Goal: Information Seeking & Learning: Learn about a topic

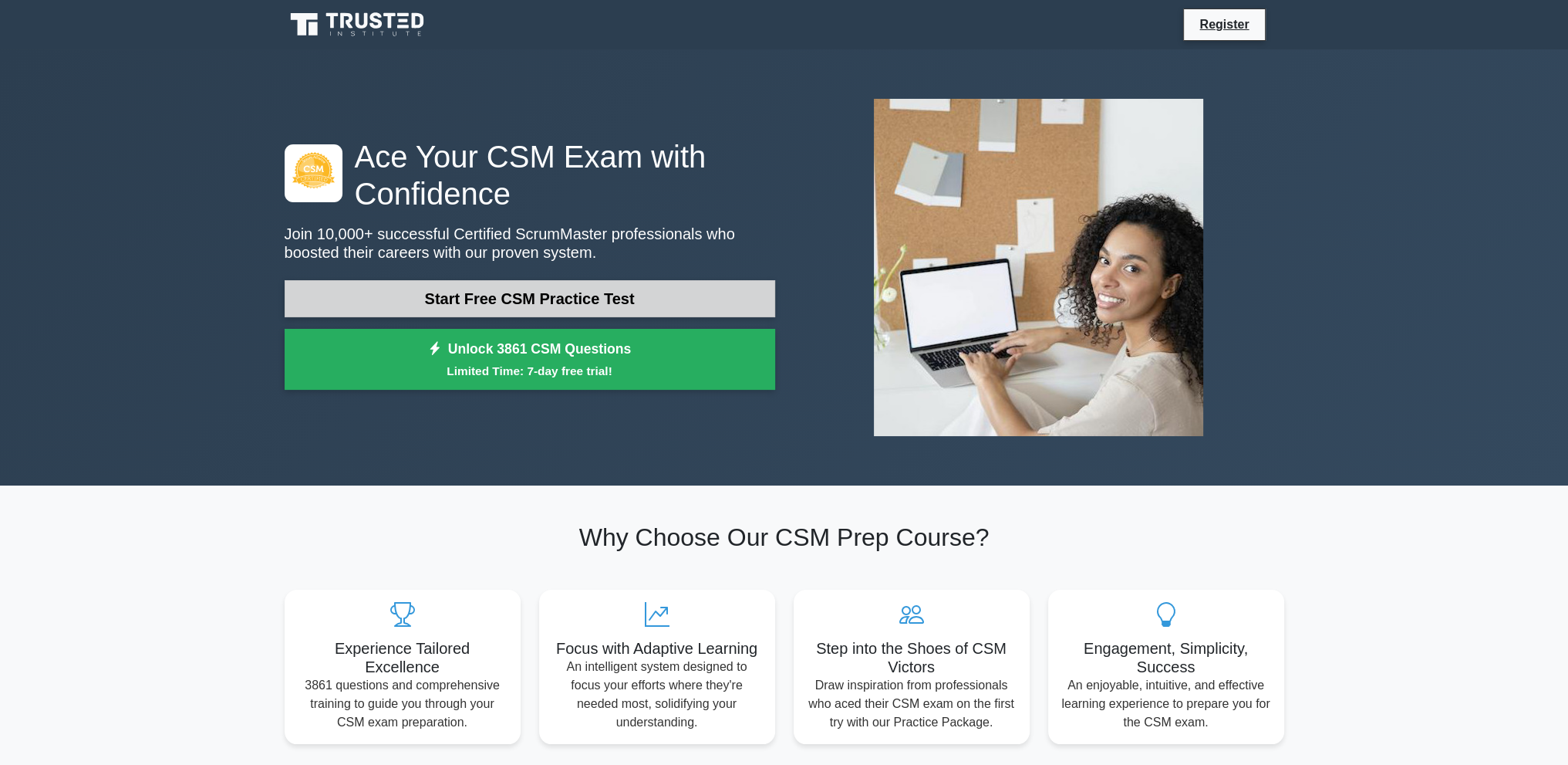
click at [422, 298] on link "Start Free CSM Practice Test" at bounding box center [530, 299] width 490 height 37
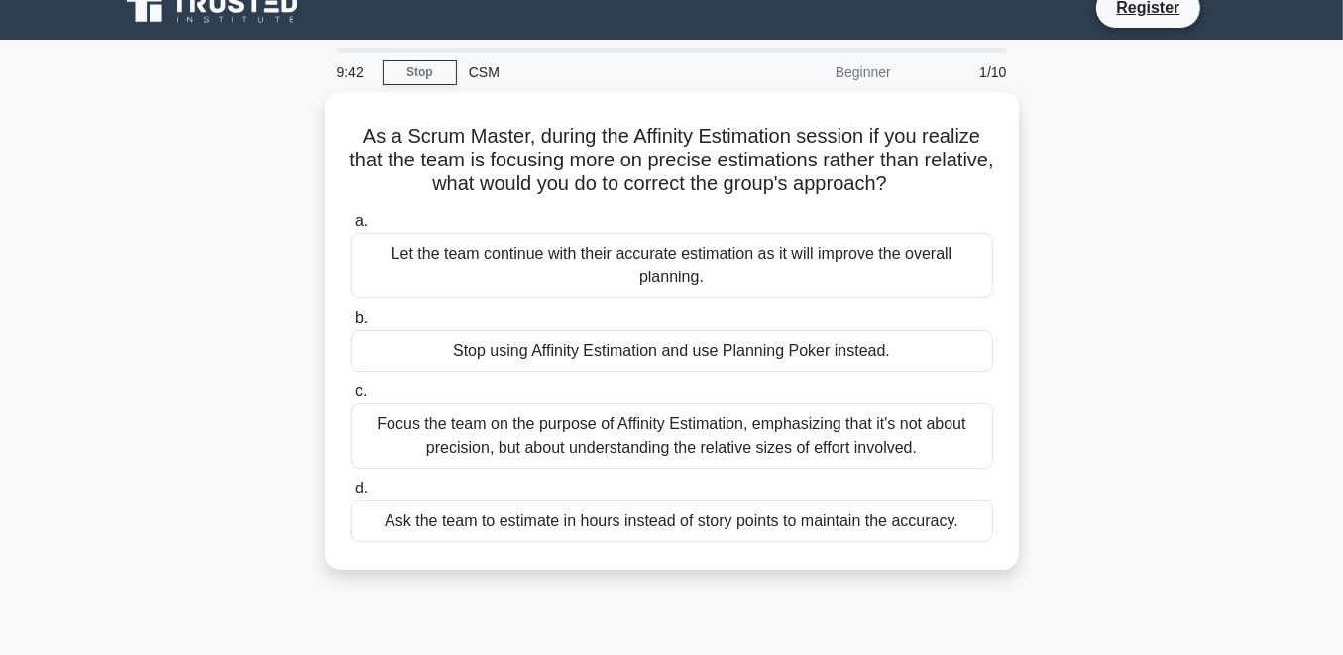
scroll to position [65, 0]
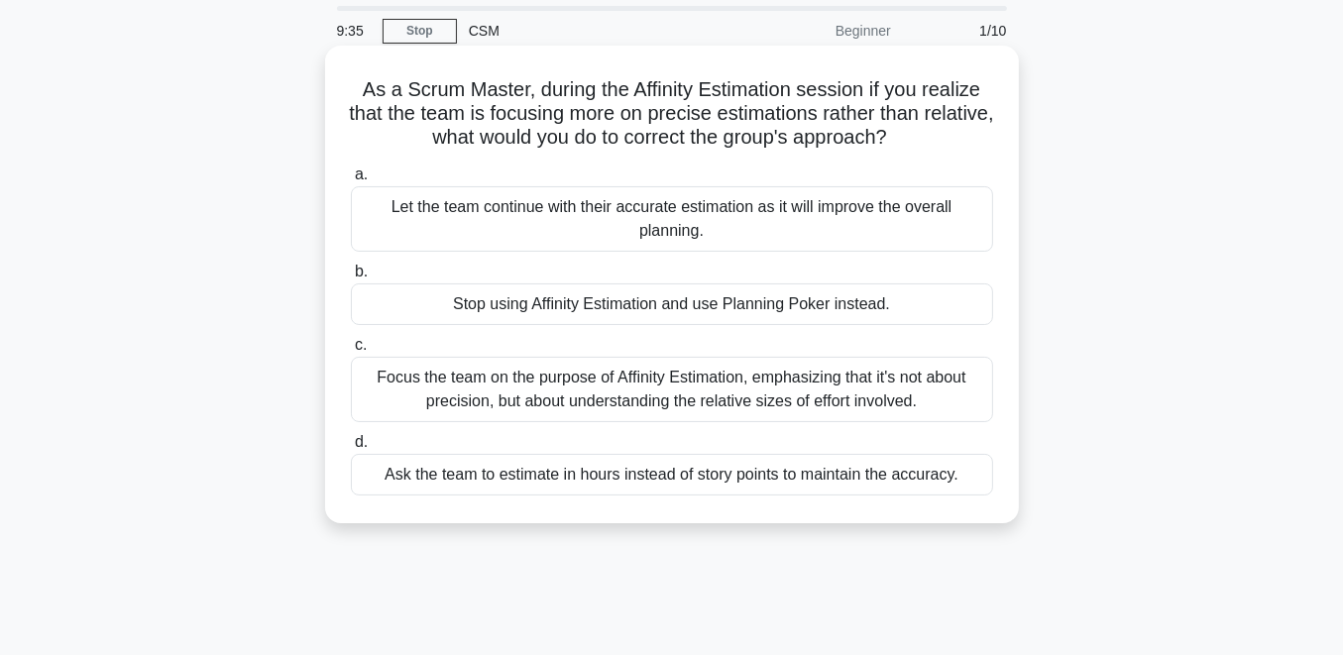
click at [511, 302] on div "Stop using Affinity Estimation and use Planning Poker instead." at bounding box center [672, 304] width 642 height 42
click at [351, 278] on input "b. Stop using Affinity Estimation and use Planning Poker instead." at bounding box center [351, 272] width 0 height 13
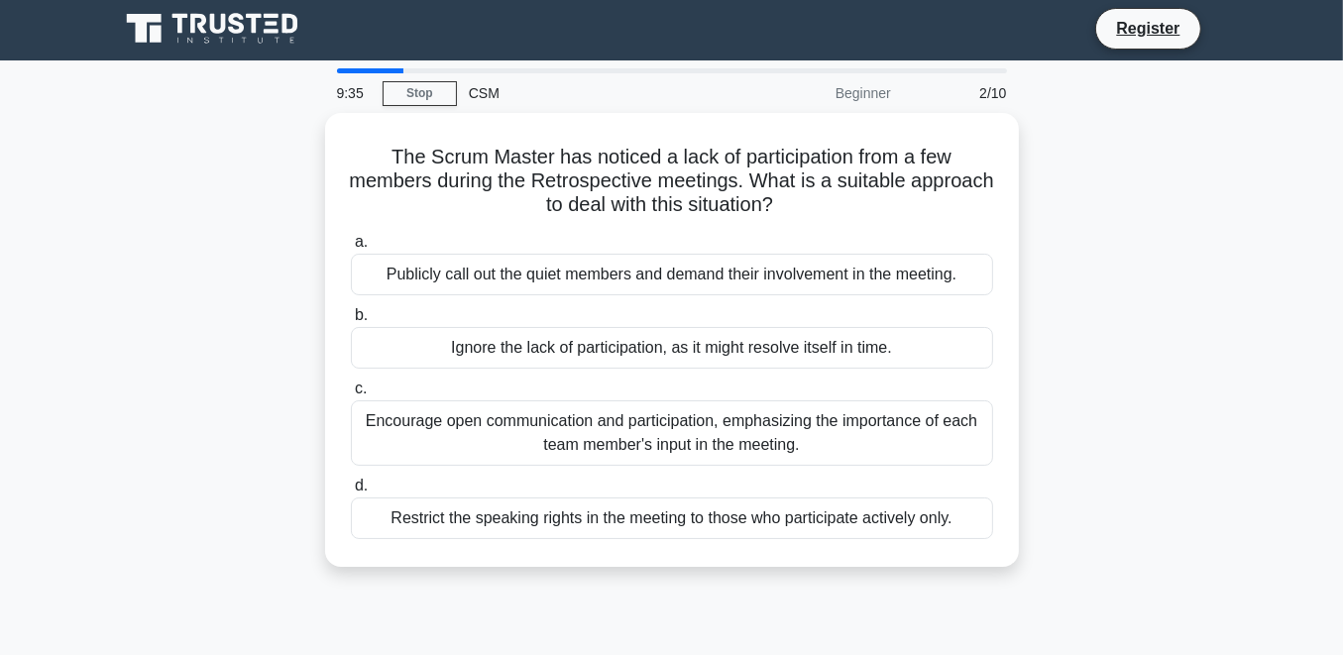
scroll to position [0, 0]
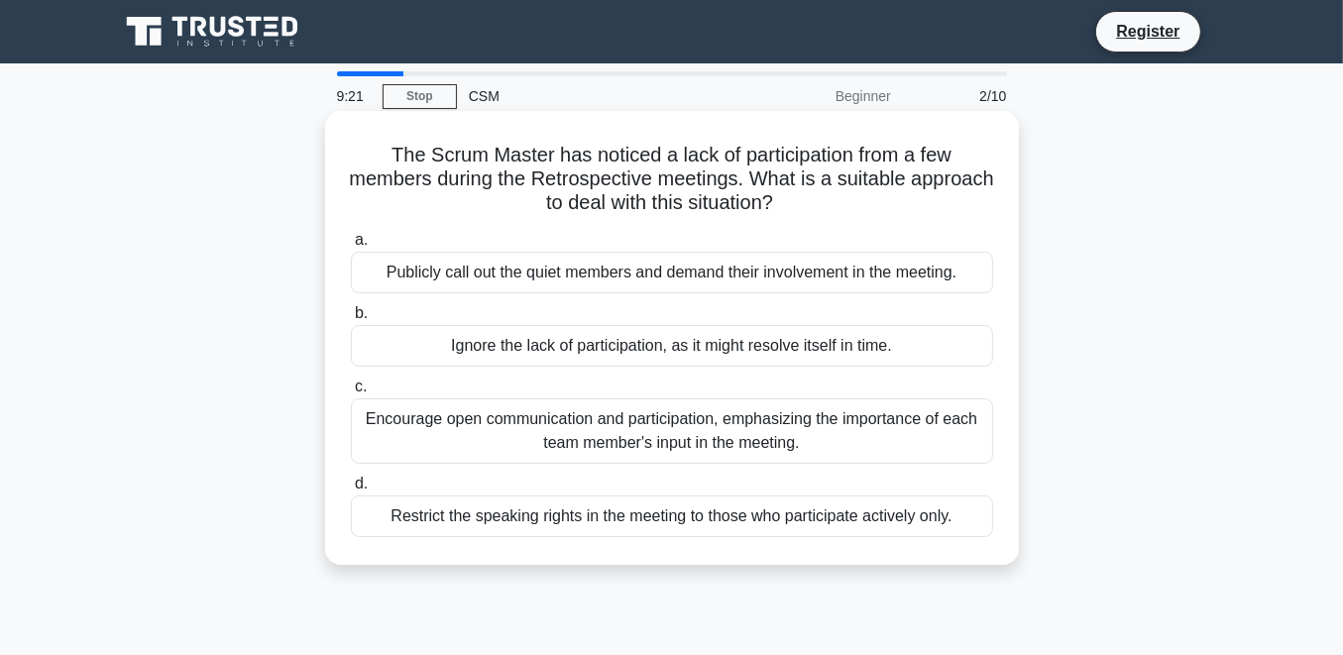
click at [553, 424] on div "Encourage open communication and participation, emphasizing the importance of e…" at bounding box center [672, 430] width 642 height 65
click at [351, 393] on input "c. Encourage open communication and participation, emphasizing the importance o…" at bounding box center [351, 387] width 0 height 13
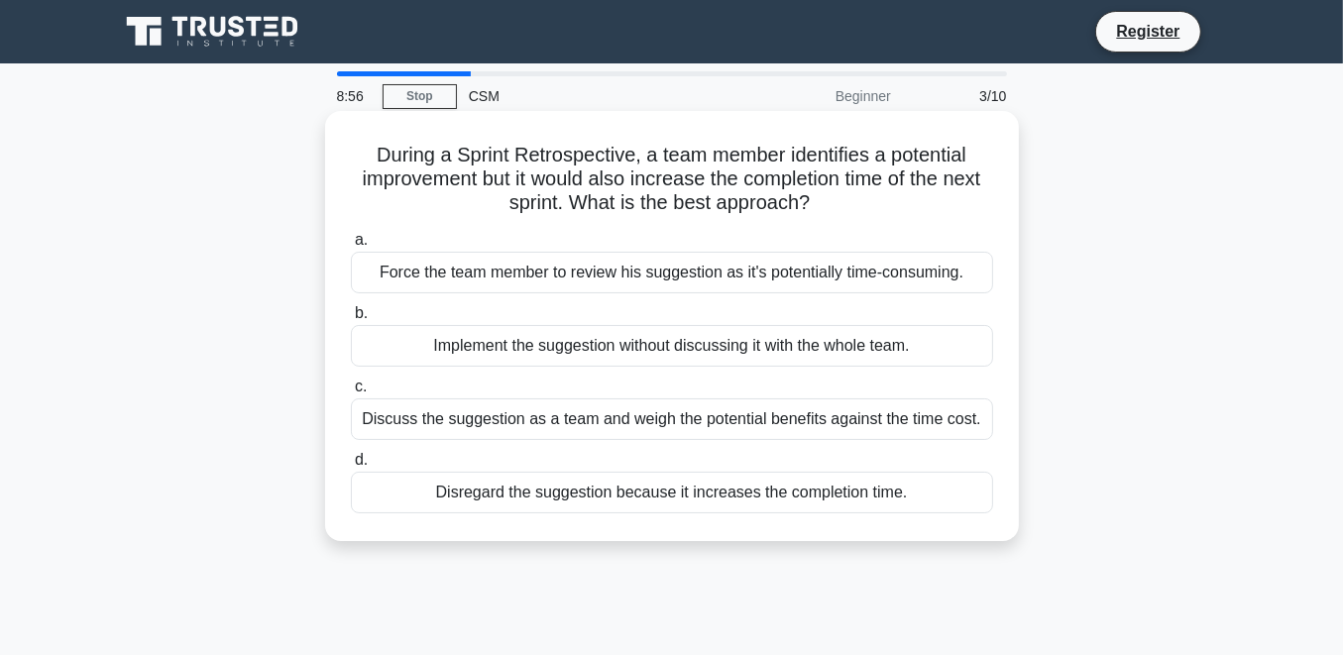
click at [455, 420] on div "Discuss the suggestion as a team and weigh the potential benefits against the t…" at bounding box center [672, 419] width 642 height 42
click at [351, 393] on input "c. Discuss the suggestion as a team and weigh the potential benefits against th…" at bounding box center [351, 387] width 0 height 13
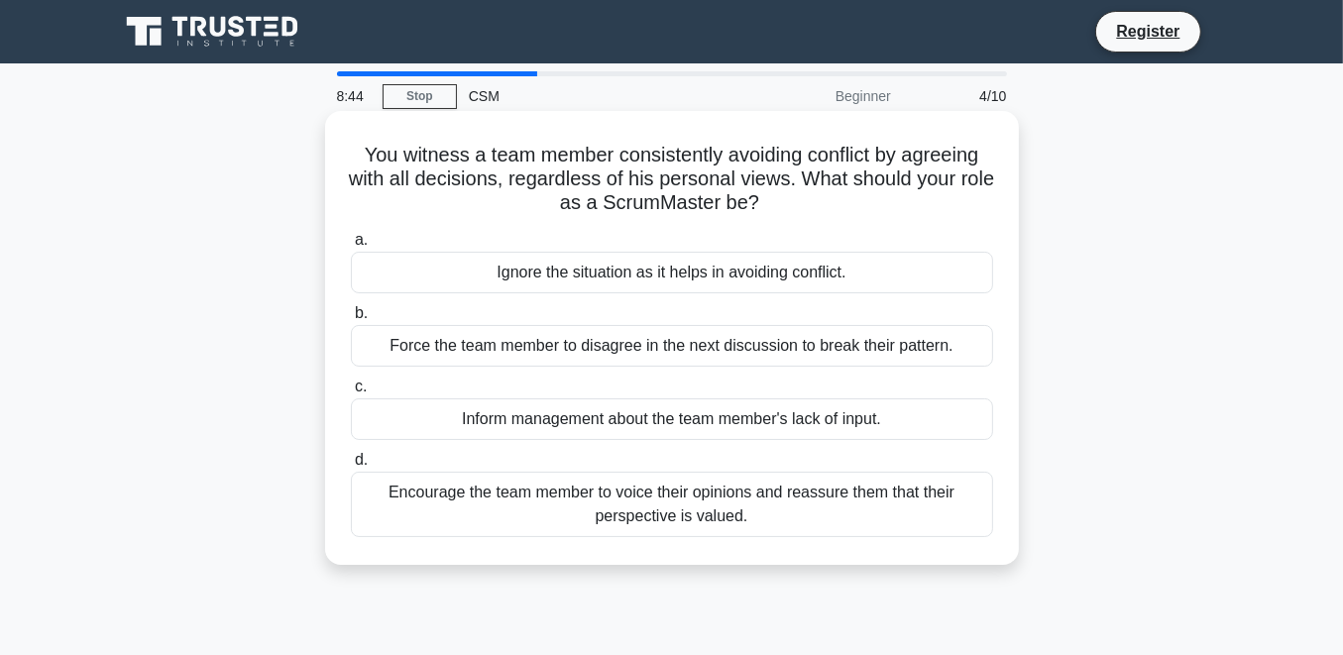
click at [478, 495] on div "Encourage the team member to voice their opinions and reassure them that their …" at bounding box center [672, 504] width 642 height 65
click at [351, 467] on input "d. Encourage the team member to voice their opinions and reassure them that the…" at bounding box center [351, 460] width 0 height 13
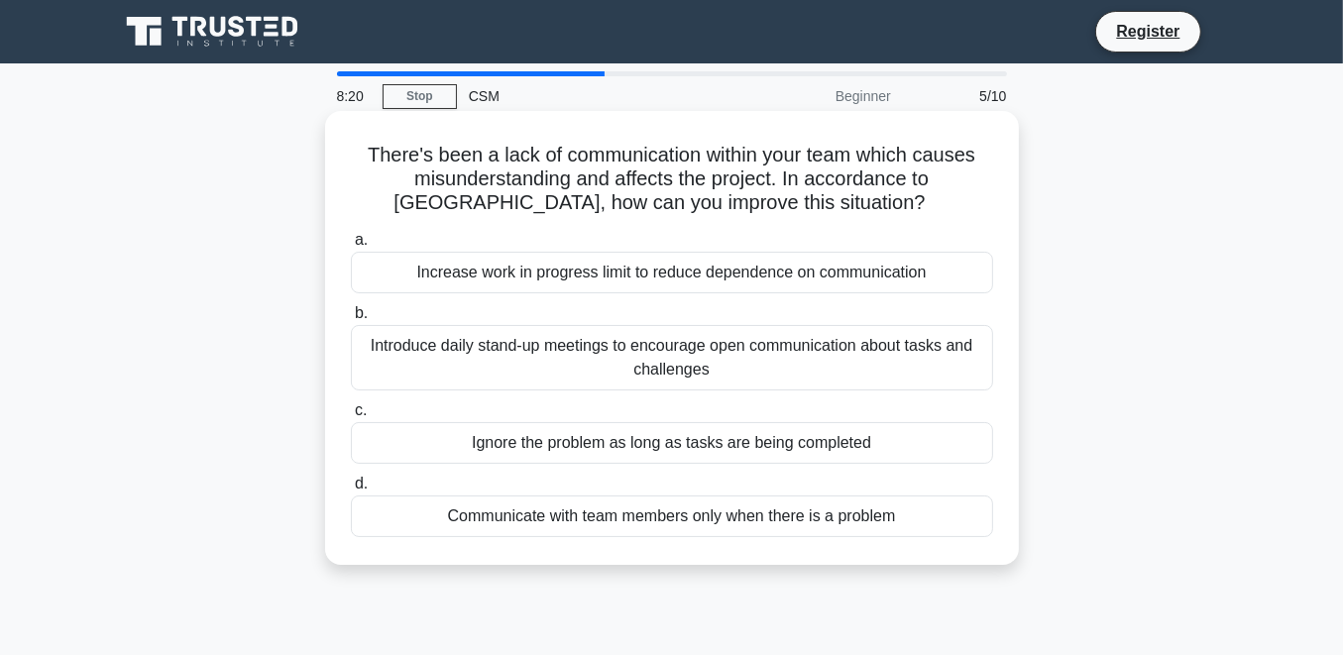
click at [502, 360] on div "Introduce daily stand-up meetings to encourage open communication about tasks a…" at bounding box center [672, 357] width 642 height 65
click at [351, 320] on input "b. Introduce daily stand-up meetings to encourage open communication about task…" at bounding box center [351, 313] width 0 height 13
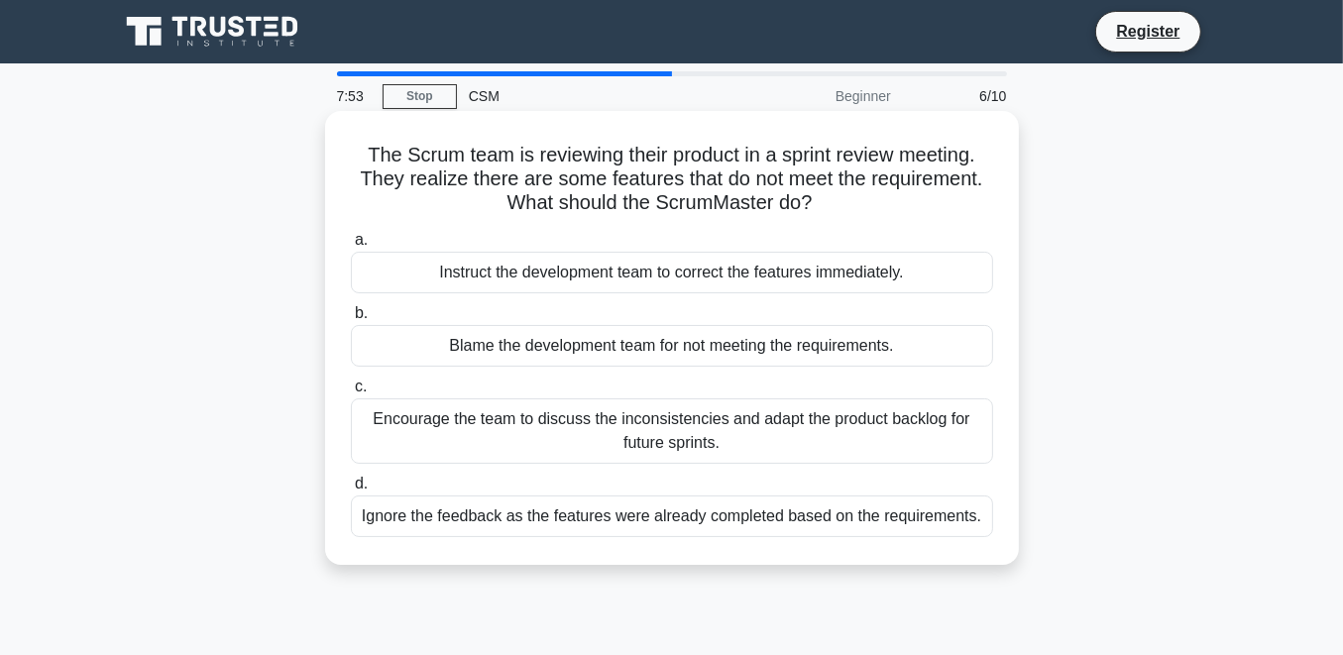
click at [532, 423] on div "Encourage the team to discuss the inconsistencies and adapt the product backlog…" at bounding box center [672, 430] width 642 height 65
click at [351, 393] on input "c. Encourage the team to discuss the inconsistencies and adapt the product back…" at bounding box center [351, 387] width 0 height 13
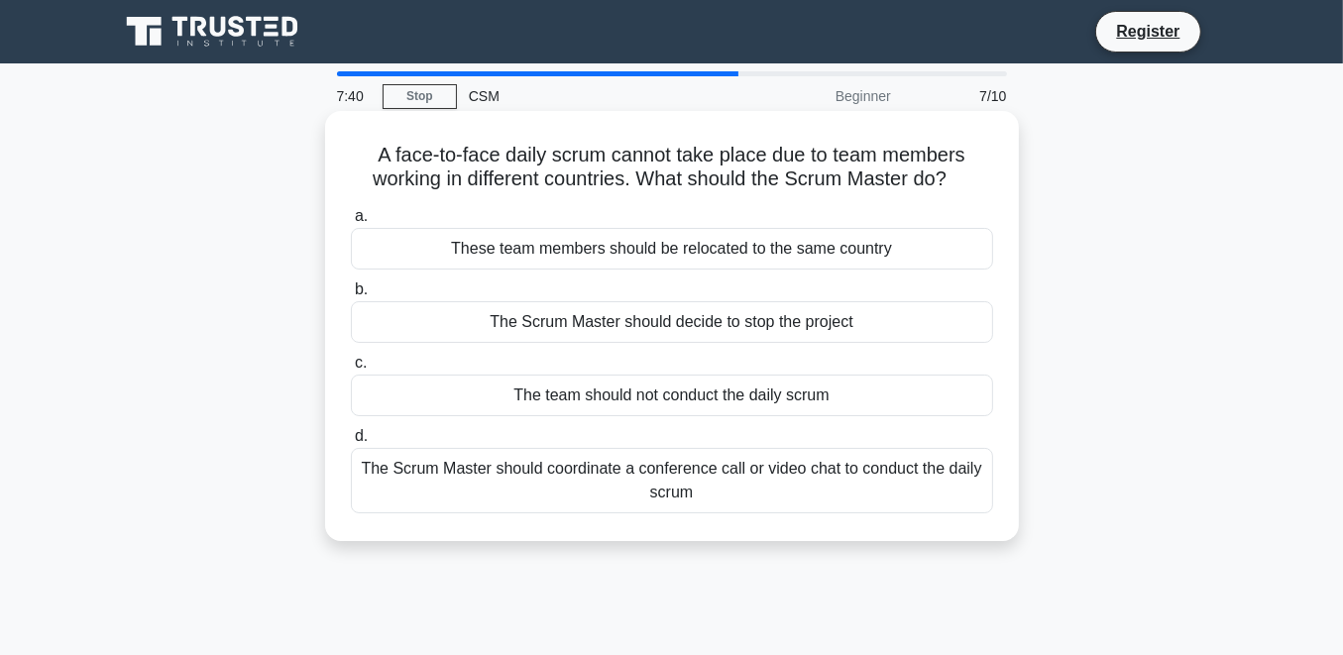
click at [444, 483] on div "The Scrum Master should coordinate a conference call or video chat to conduct t…" at bounding box center [672, 480] width 642 height 65
click at [351, 443] on input "d. The Scrum Master should coordinate a conference call or video chat to conduc…" at bounding box center [351, 436] width 0 height 13
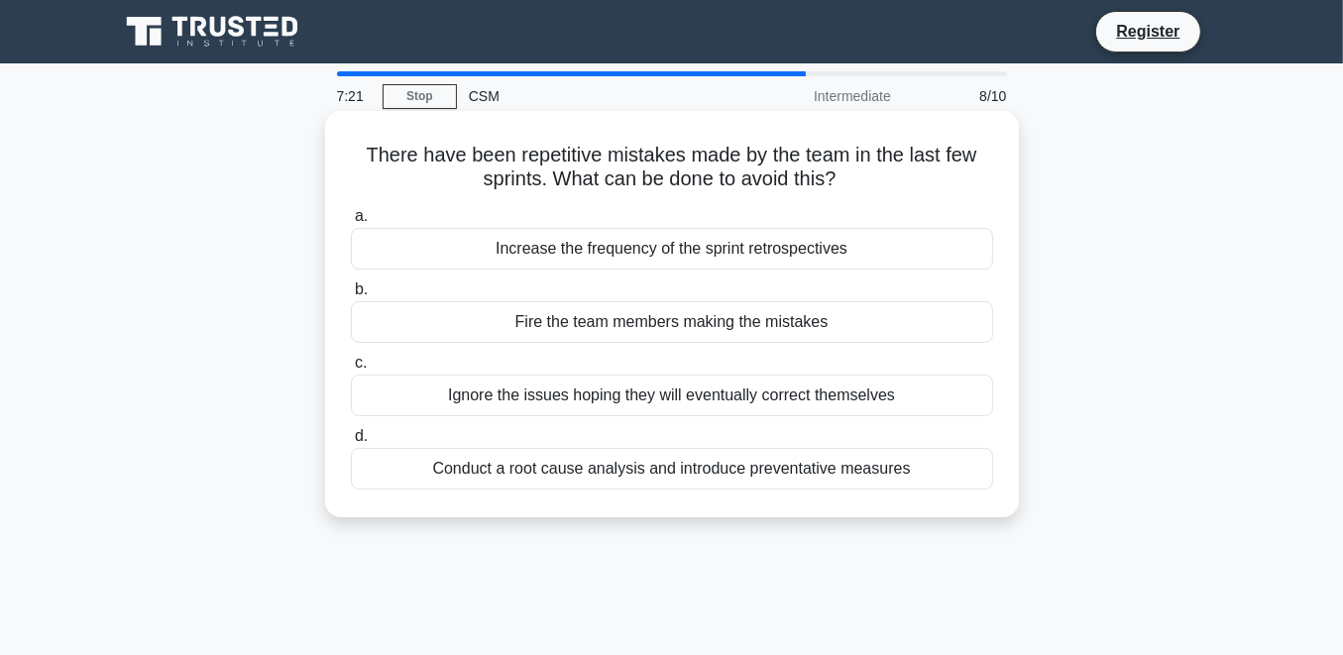
click at [589, 473] on div "Conduct a root cause analysis and introduce preventative measures" at bounding box center [672, 469] width 642 height 42
click at [351, 443] on input "d. Conduct a root cause analysis and introduce preventative measures" at bounding box center [351, 436] width 0 height 13
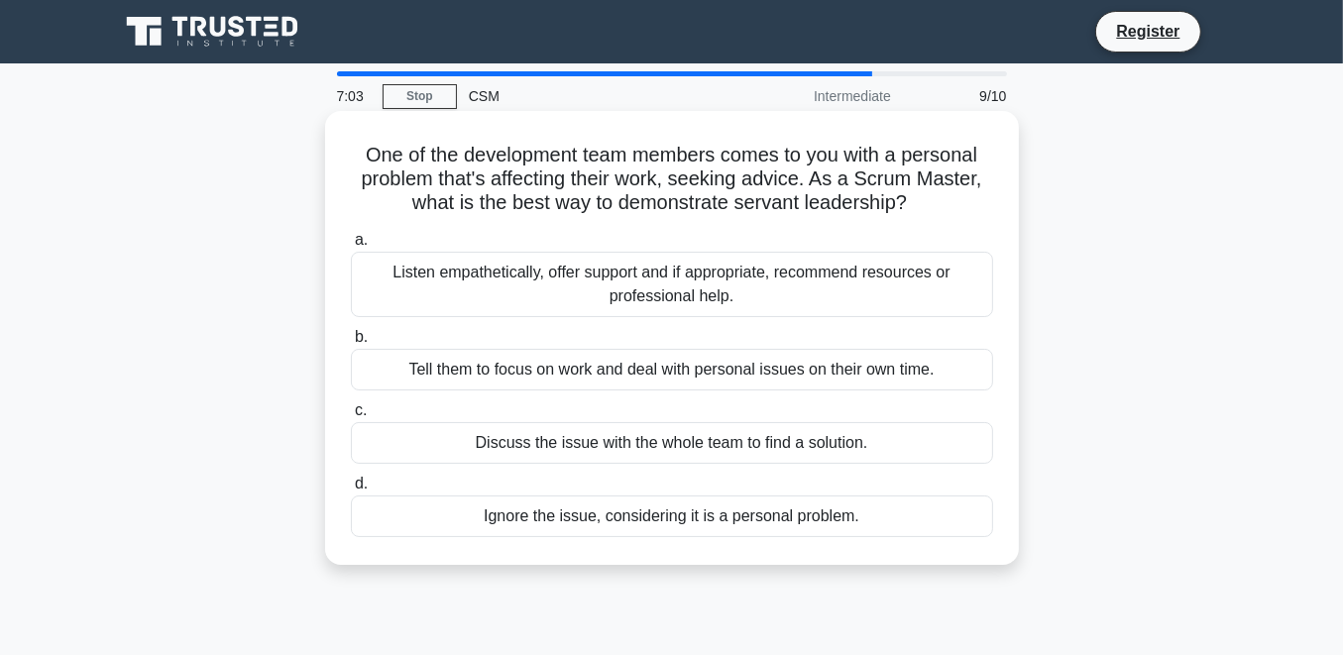
click at [537, 271] on div "Listen empathetically, offer support and if appropriate, recommend resources or…" at bounding box center [672, 284] width 642 height 65
click at [351, 247] on input "a. Listen empathetically, offer support and if appropriate, recommend resources…" at bounding box center [351, 240] width 0 height 13
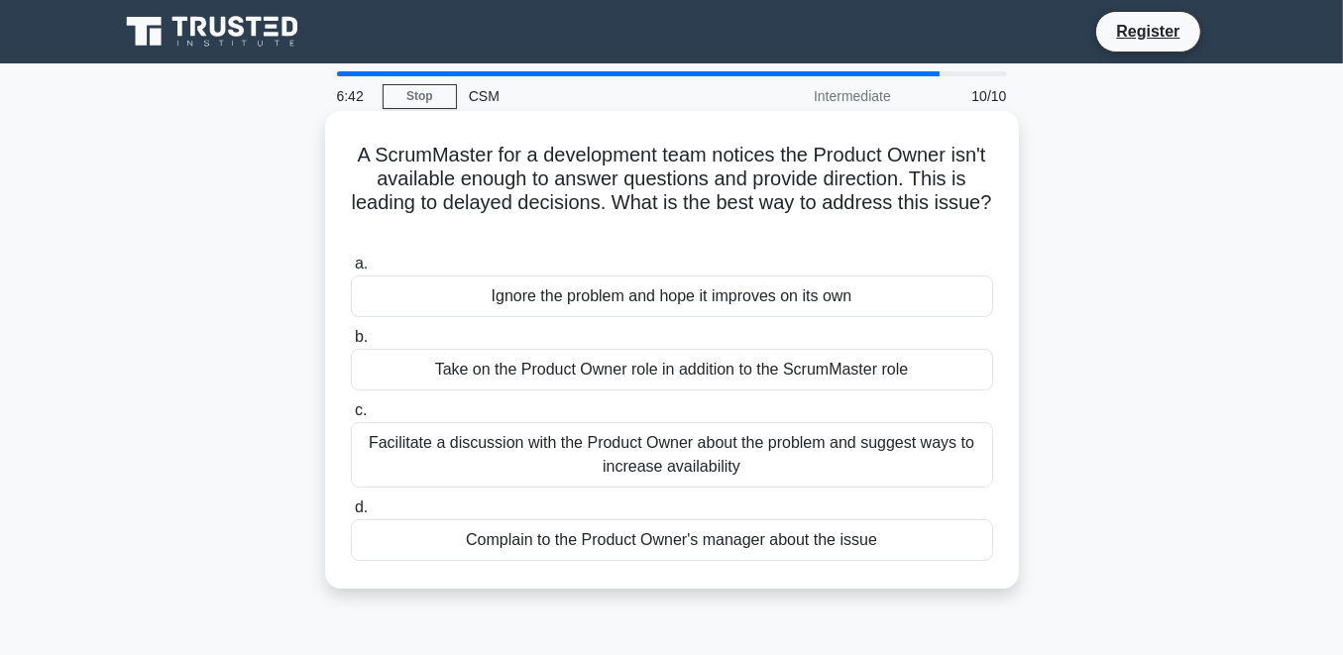
click at [500, 446] on div "Facilitate a discussion with the Product Owner about the problem and suggest wa…" at bounding box center [672, 454] width 642 height 65
click at [351, 417] on input "c. Facilitate a discussion with the Product Owner about the problem and suggest…" at bounding box center [351, 410] width 0 height 13
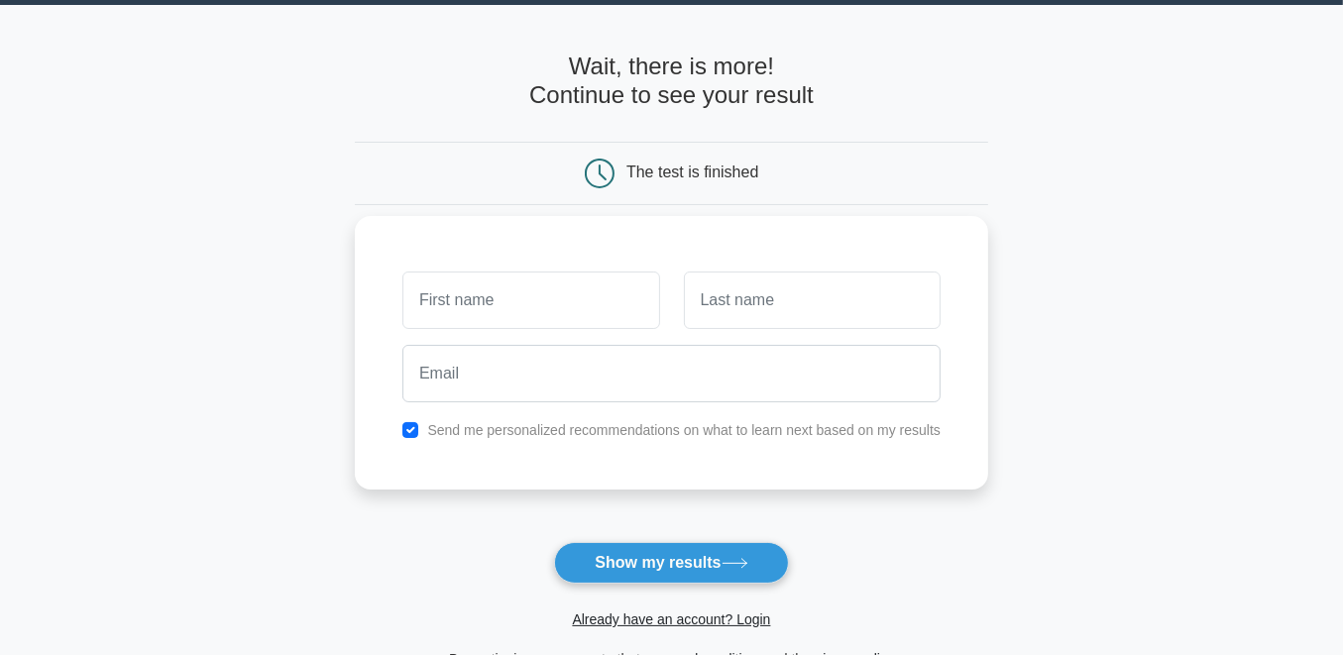
scroll to position [65, 0]
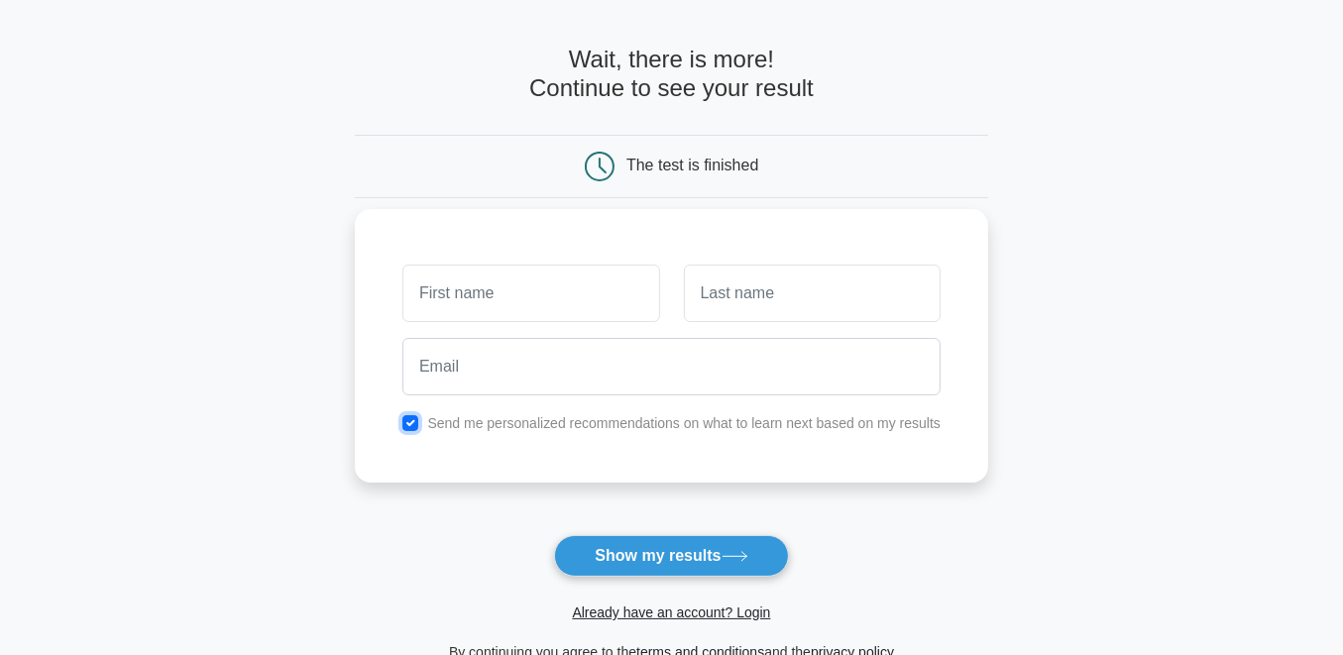
click at [412, 418] on input "checkbox" at bounding box center [410, 423] width 16 height 16
checkbox input "false"
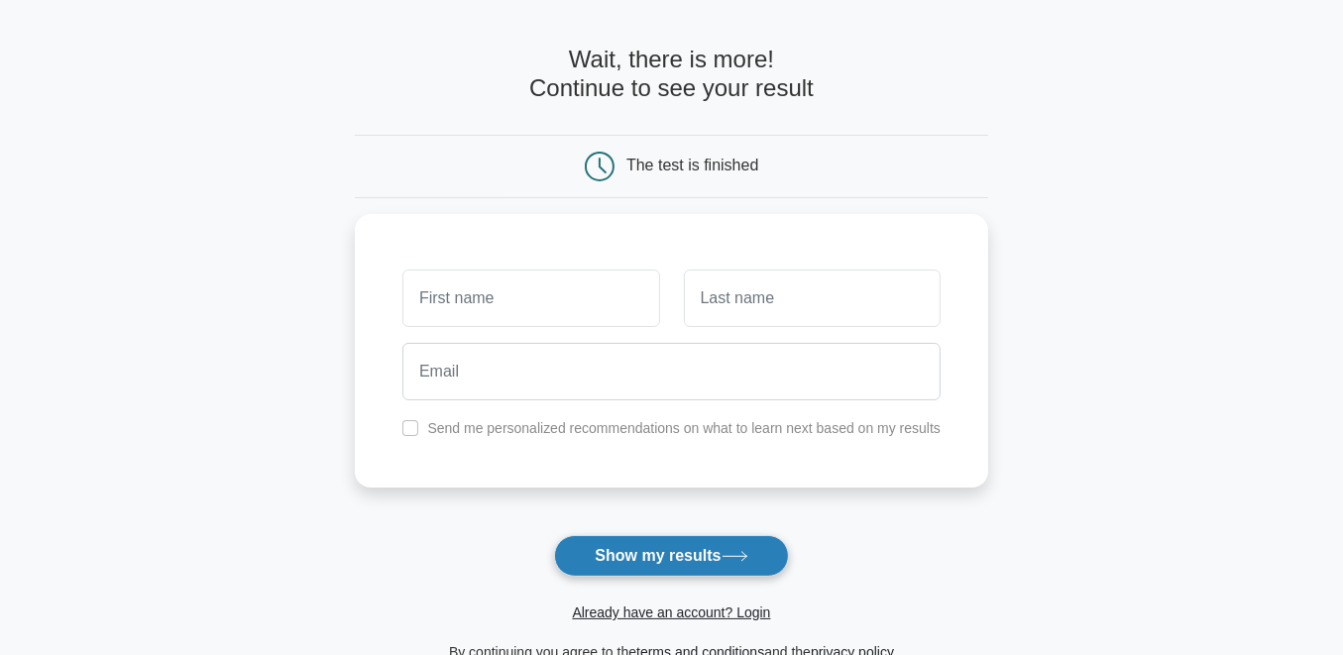
click at [619, 549] on button "Show my results" at bounding box center [671, 556] width 234 height 42
click at [346, 464] on main "Wait, there is more! Continue to see your result The test is finished and the" at bounding box center [671, 354] width 1343 height 713
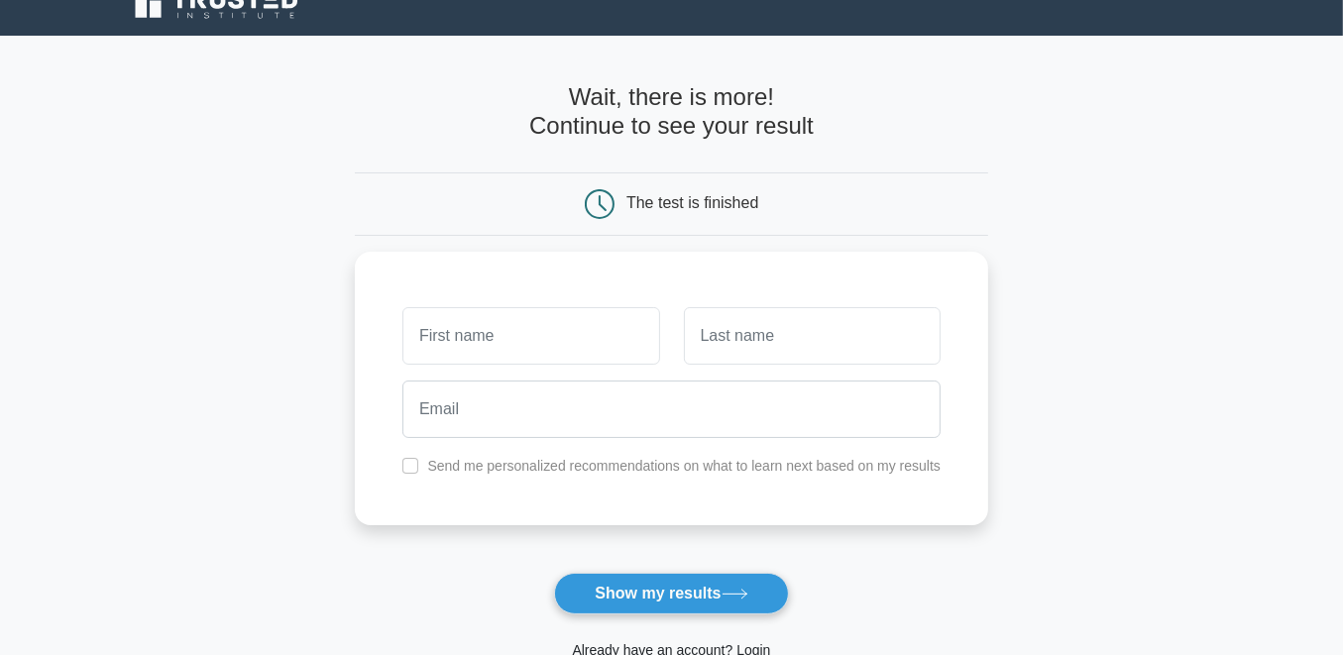
scroll to position [0, 0]
